Goal: Task Accomplishment & Management: Use online tool/utility

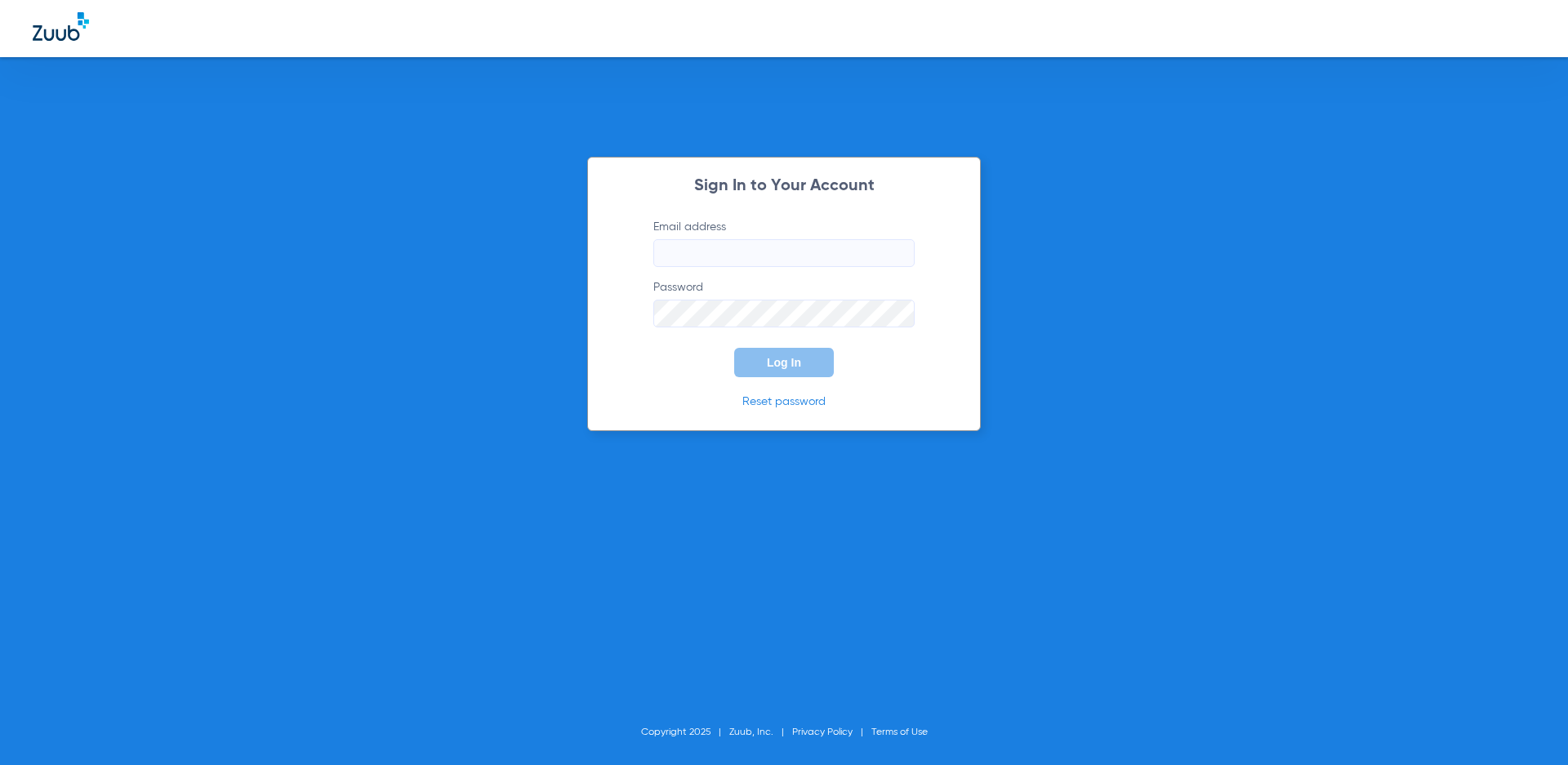
type input "[EMAIL_ADDRESS][DOMAIN_NAME]"
click at [822, 356] on button "Log In" at bounding box center [784, 363] width 99 height 30
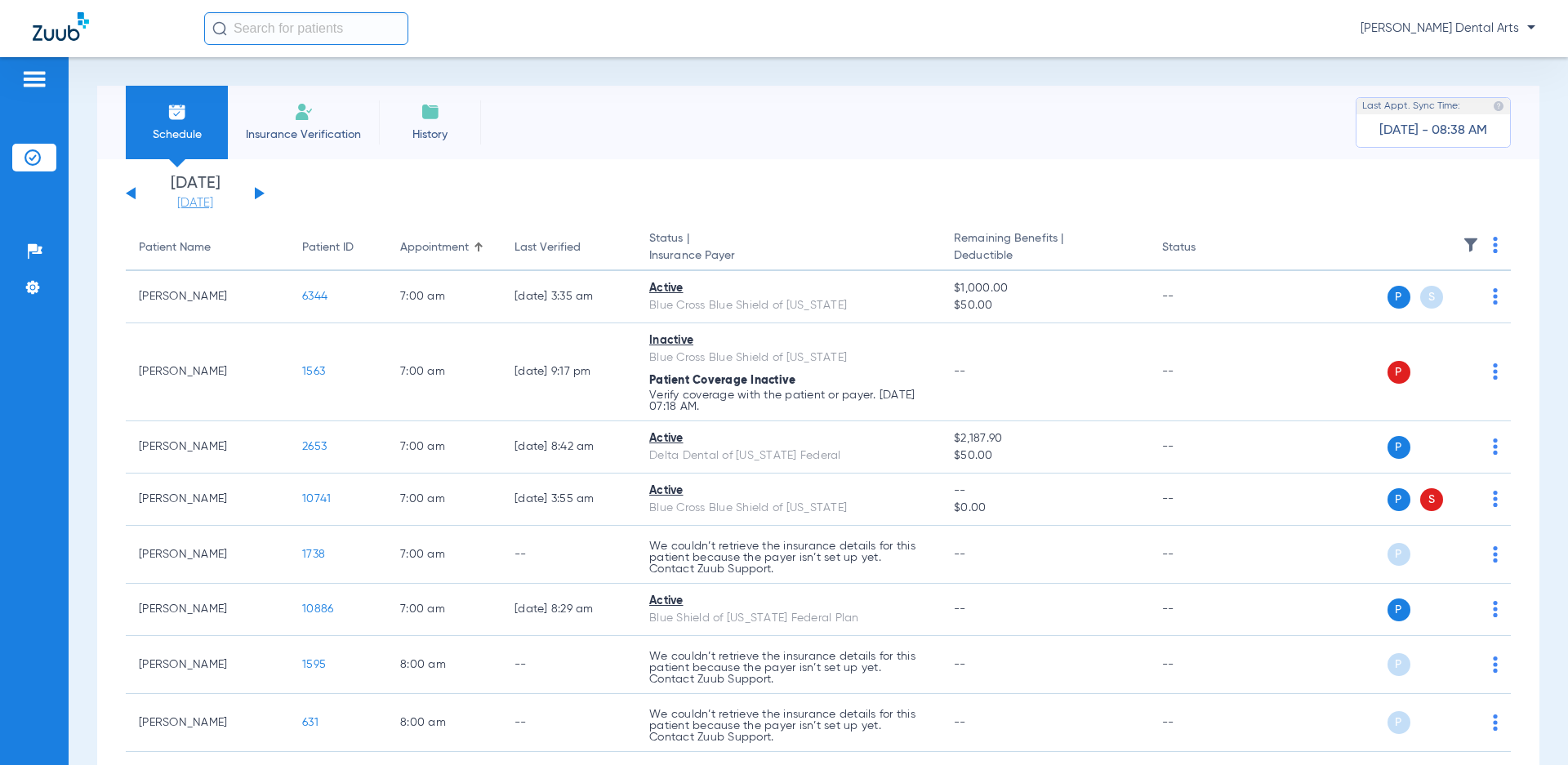
click at [178, 198] on link "[DATE]" at bounding box center [196, 203] width 98 height 17
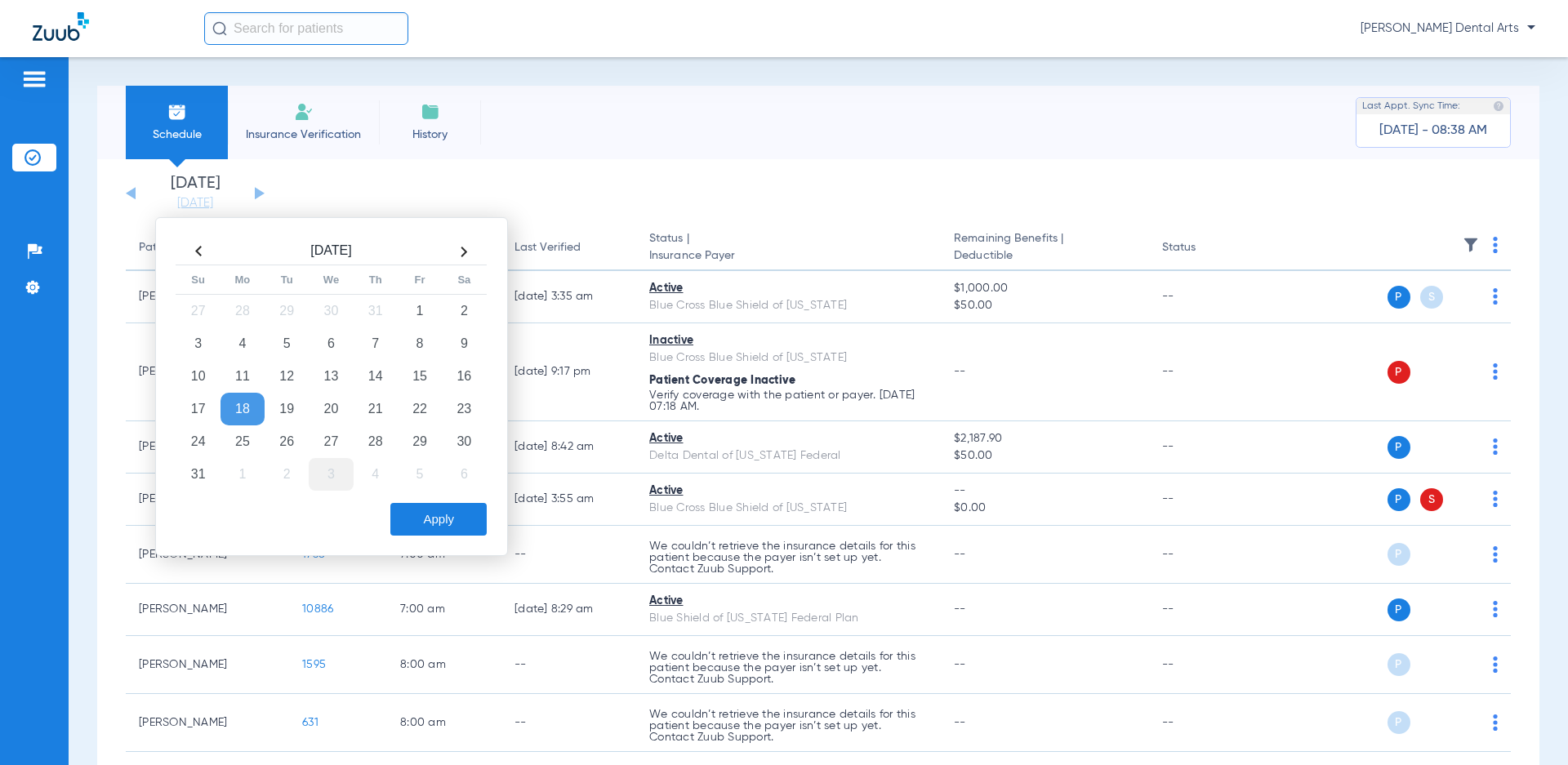
drag, startPoint x: 242, startPoint y: 438, endPoint x: 332, endPoint y: 484, distance: 101.1
click at [243, 438] on td "25" at bounding box center [243, 441] width 45 height 32
click at [460, 531] on button "Apply" at bounding box center [439, 518] width 96 height 32
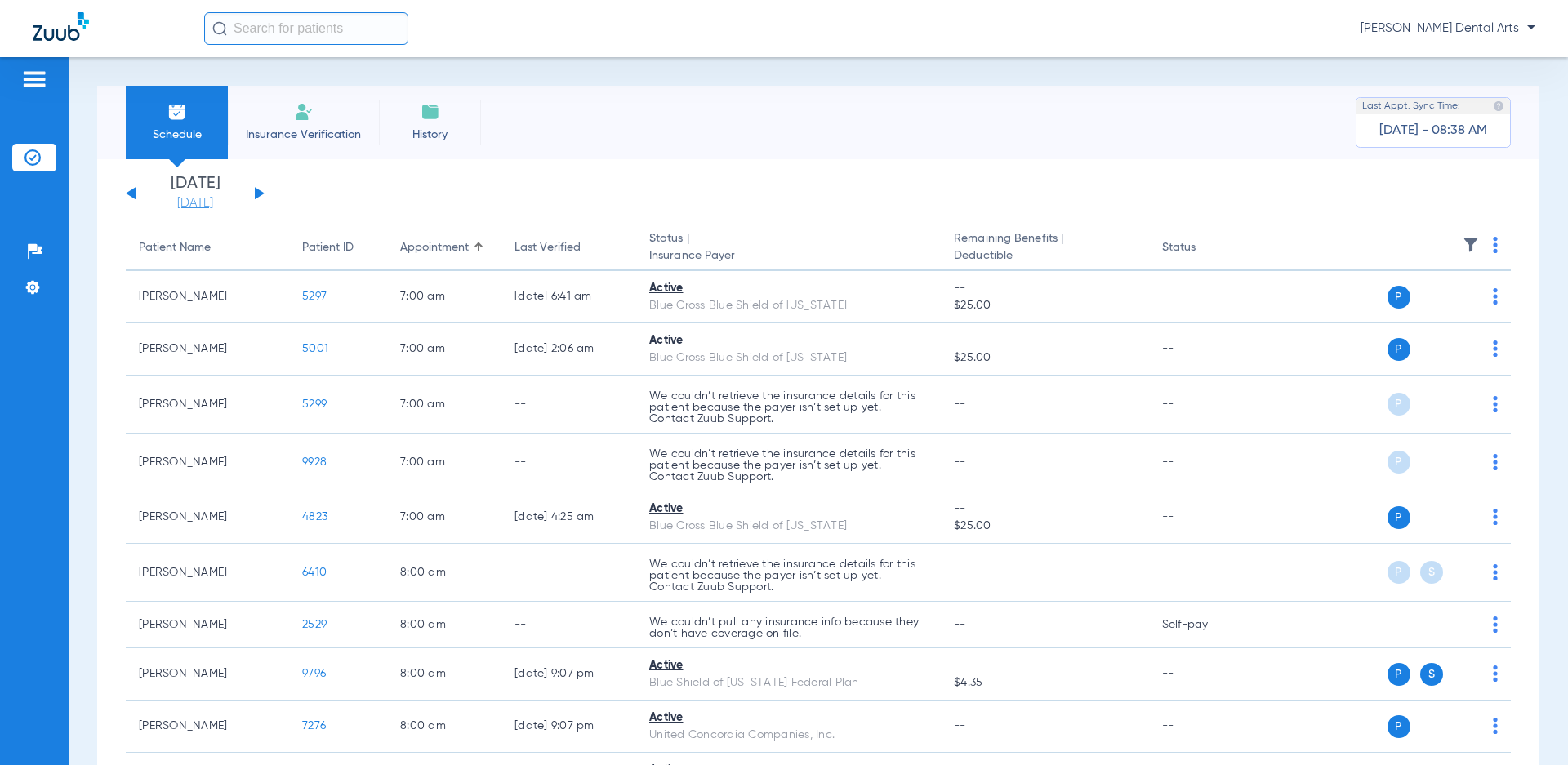
click at [205, 209] on link "[DATE]" at bounding box center [196, 203] width 98 height 17
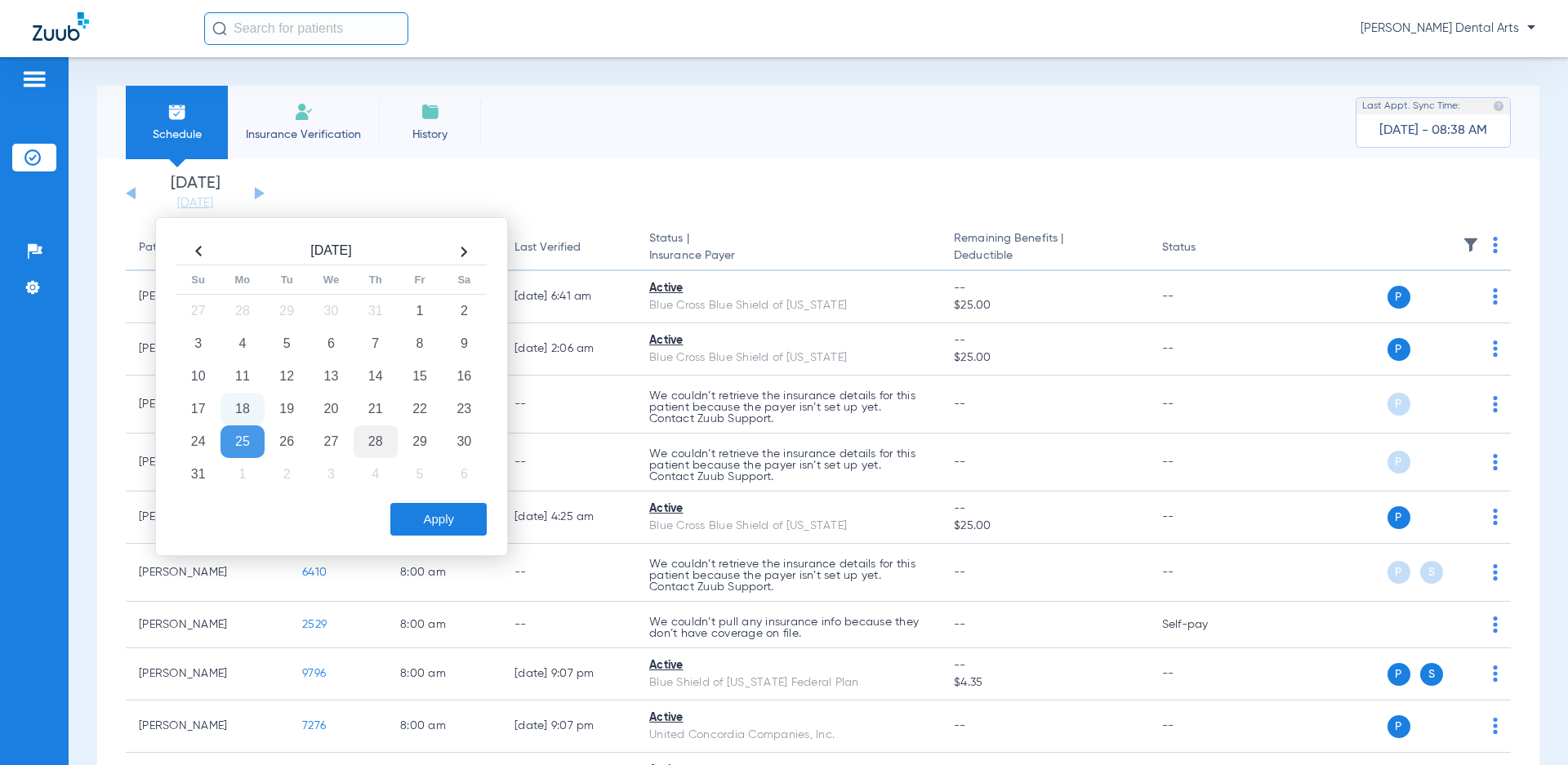
click at [378, 436] on td "28" at bounding box center [376, 441] width 45 height 32
click at [449, 524] on button "Apply" at bounding box center [439, 518] width 96 height 32
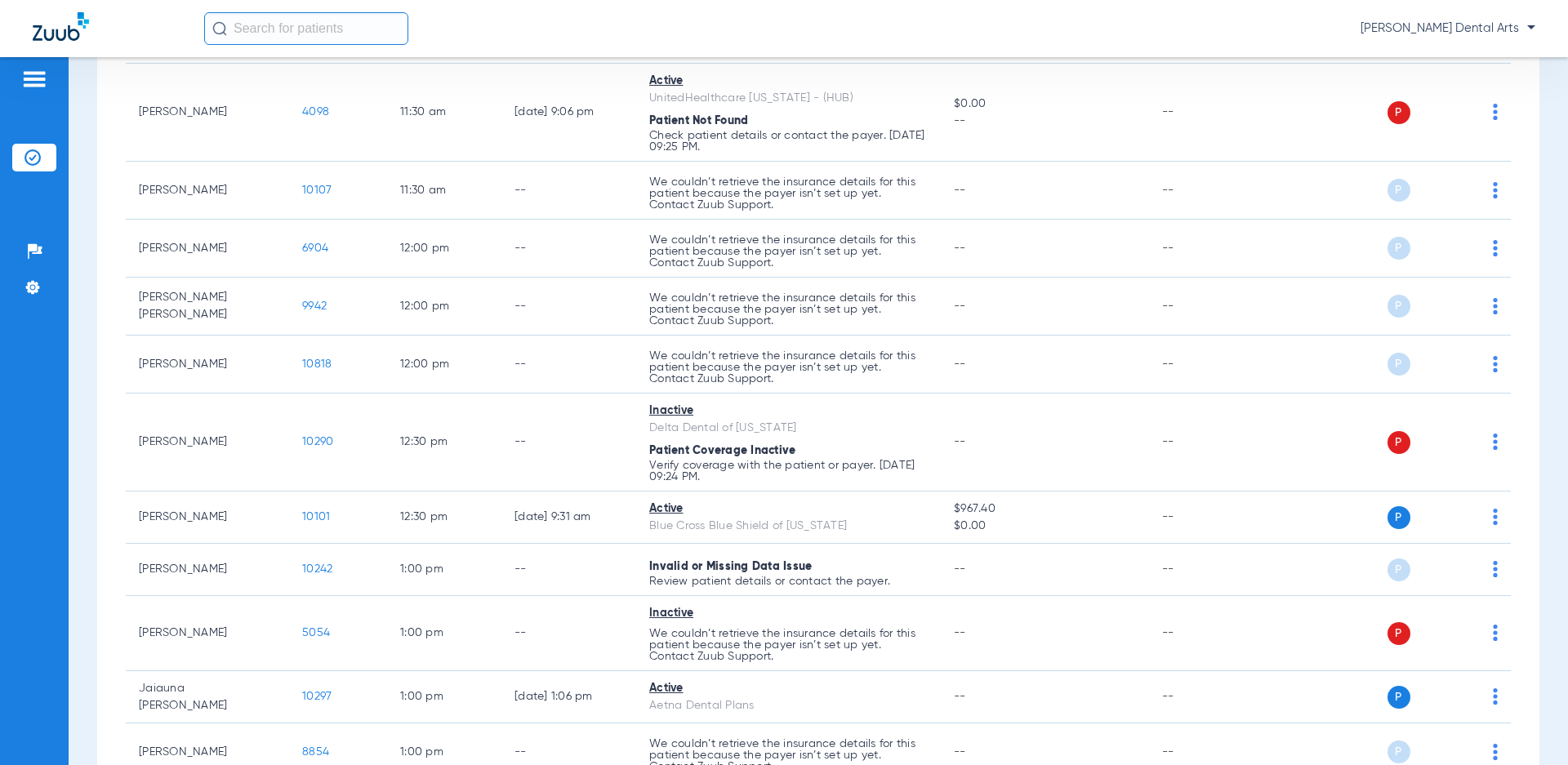
scroll to position [1960, 0]
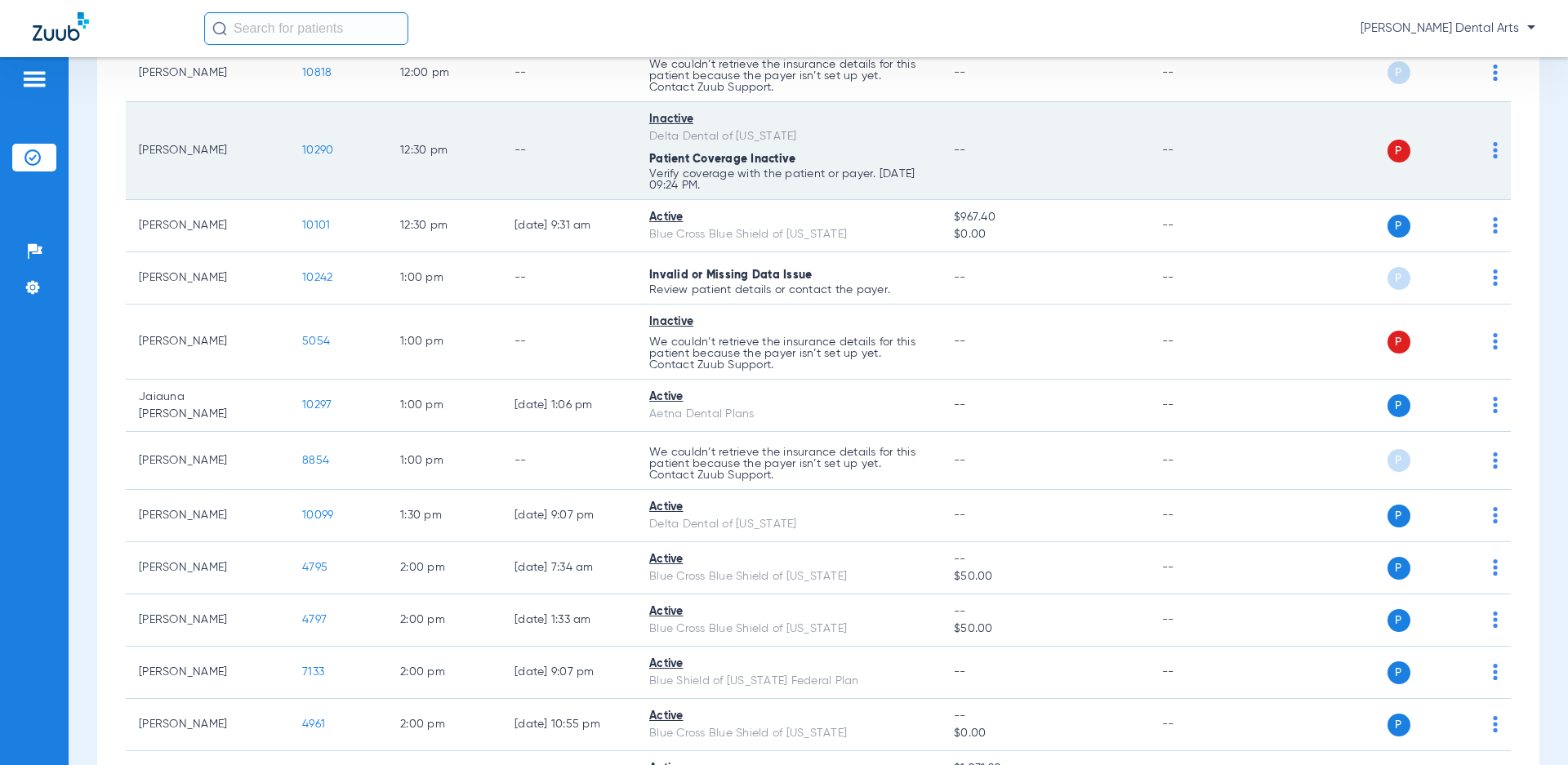
click at [312, 147] on span "10290" at bounding box center [317, 150] width 31 height 11
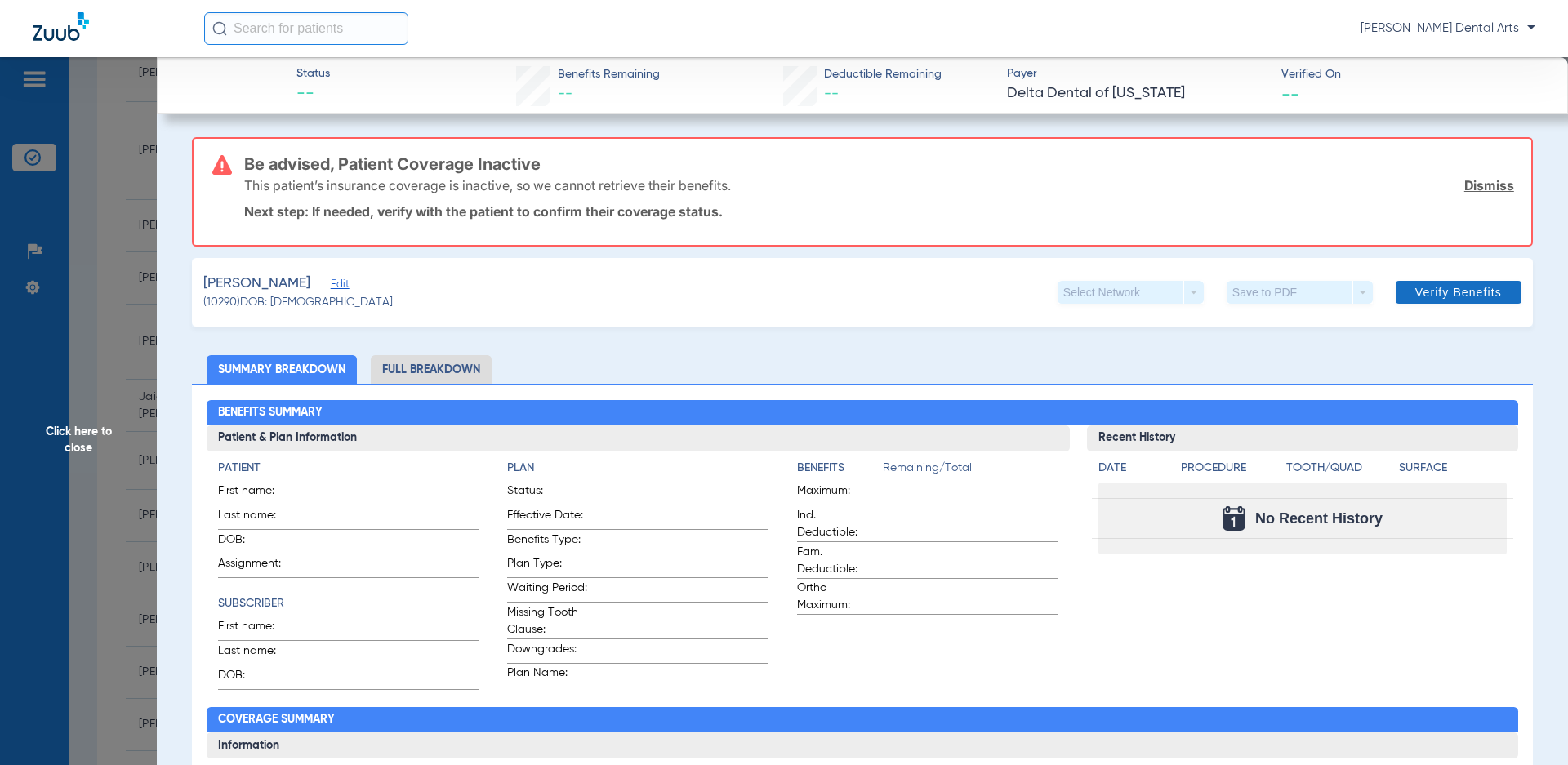
click at [1486, 186] on link "Dismiss" at bounding box center [1489, 185] width 50 height 17
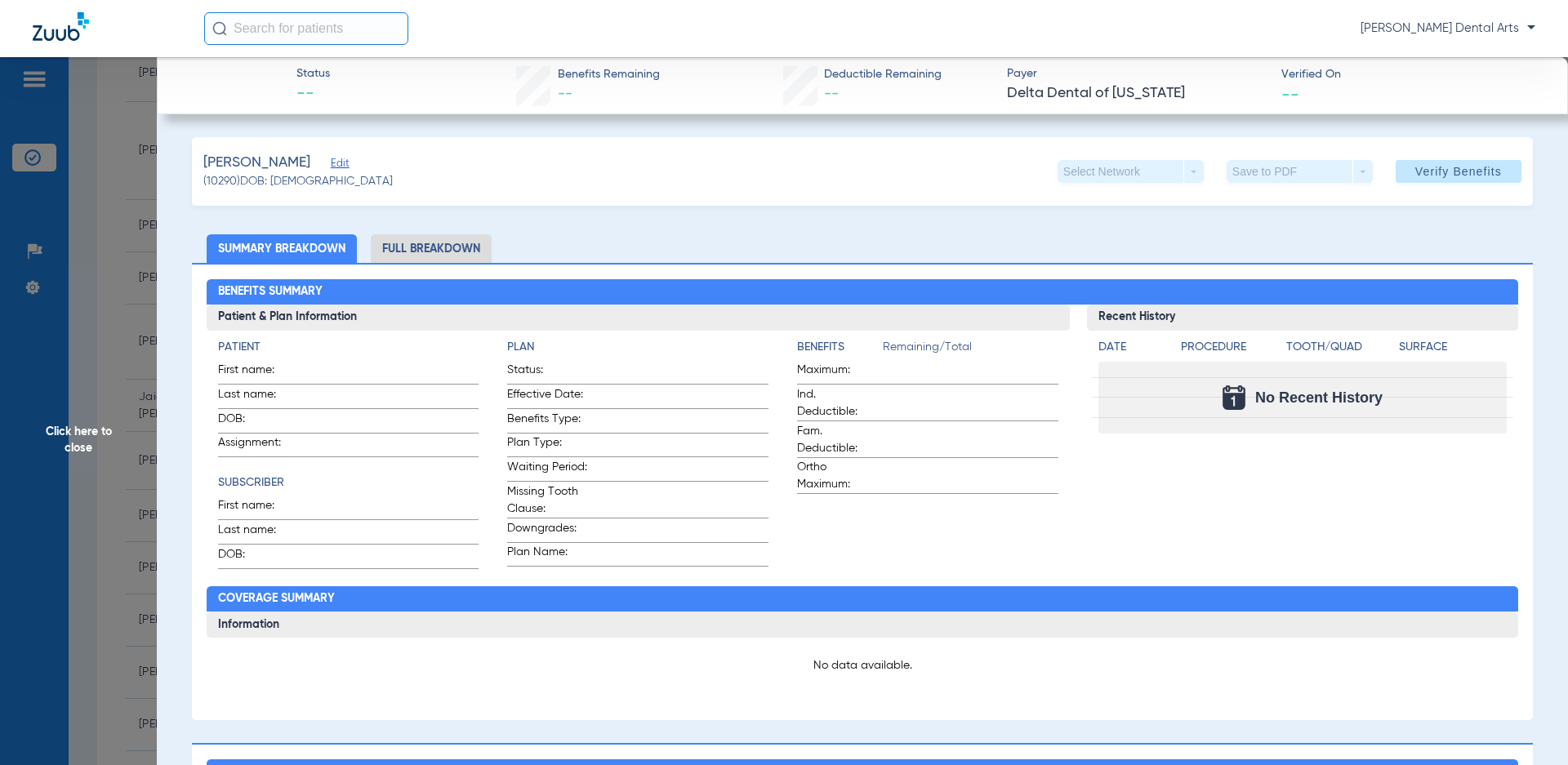
click at [331, 160] on span "Edit" at bounding box center [338, 165] width 15 height 16
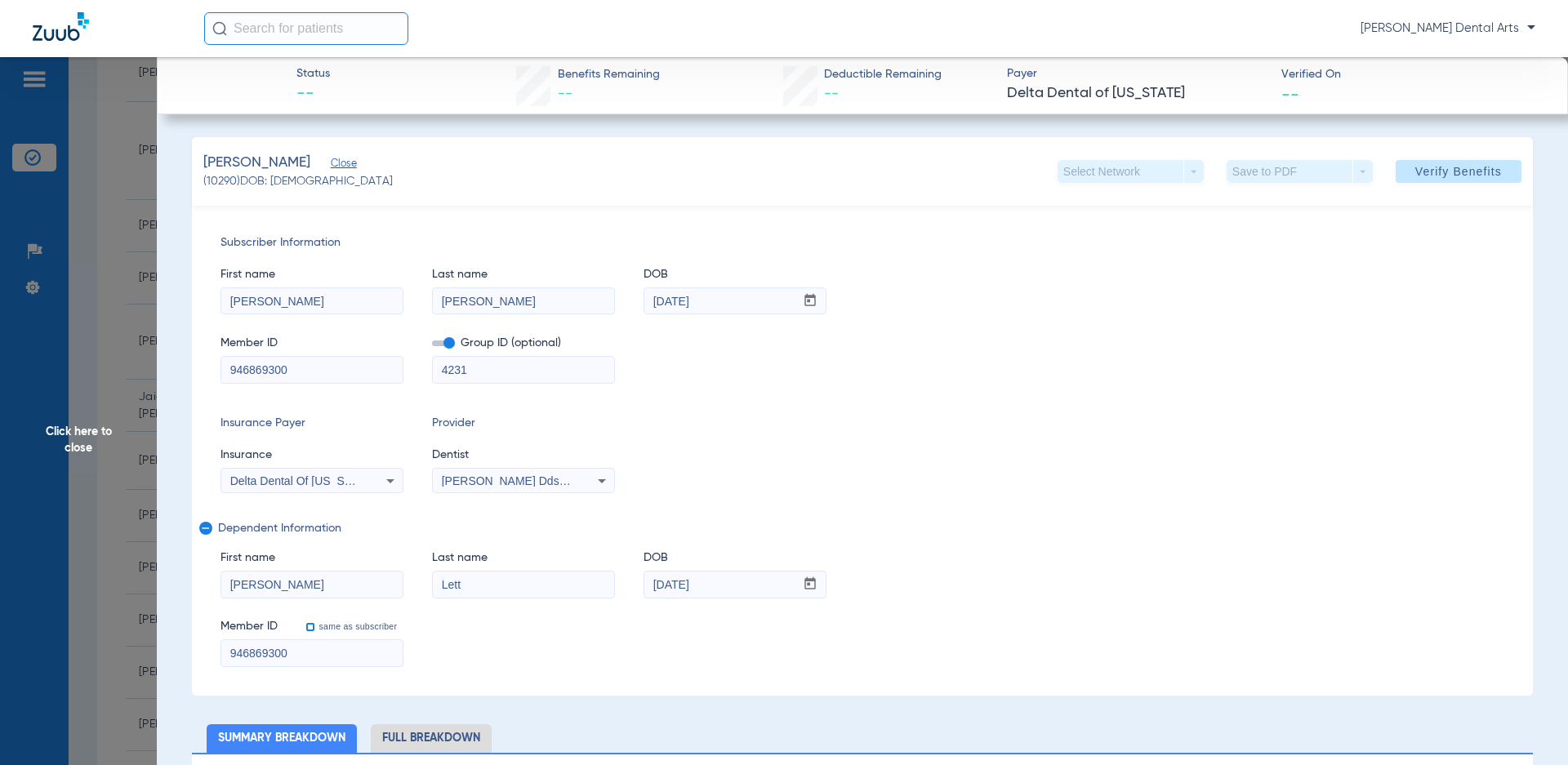
click at [311, 626] on input "same as subscriber" at bounding box center [319, 635] width 32 height 32
checkbox input "true"
click at [1446, 176] on span "Verify Benefits" at bounding box center [1458, 172] width 86 height 13
click at [85, 442] on span "Click here to close" at bounding box center [78, 440] width 157 height 765
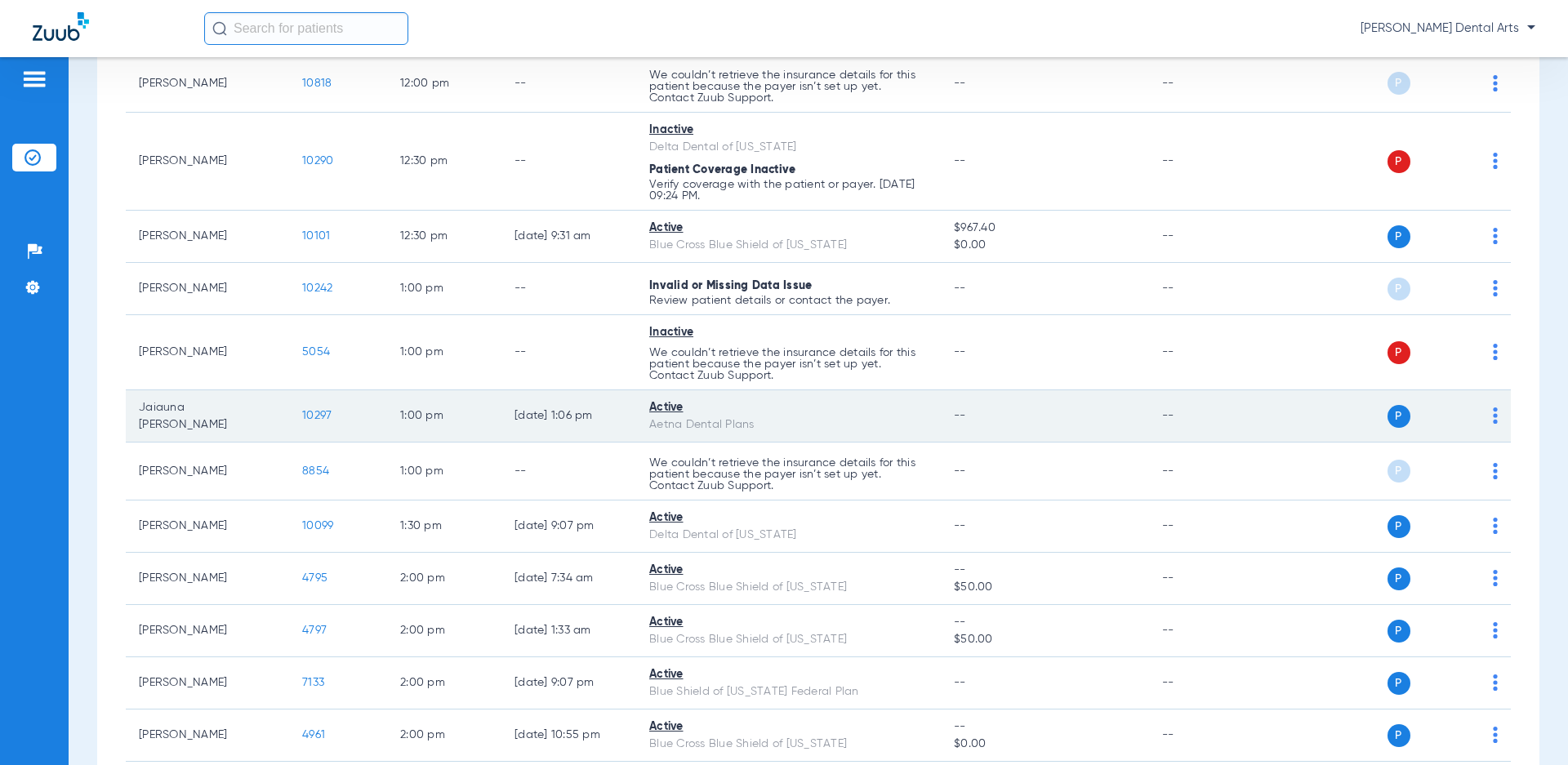
scroll to position [1940, 0]
